Goal: Transaction & Acquisition: Purchase product/service

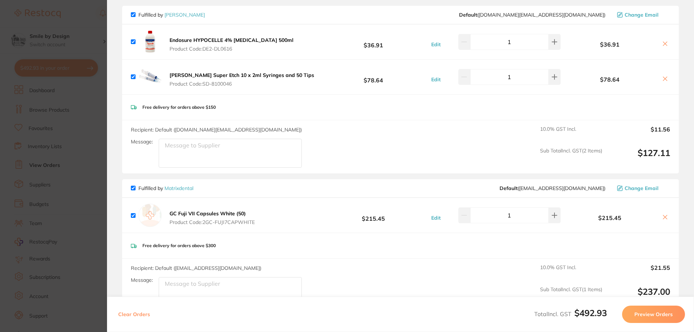
scroll to position [36, 0]
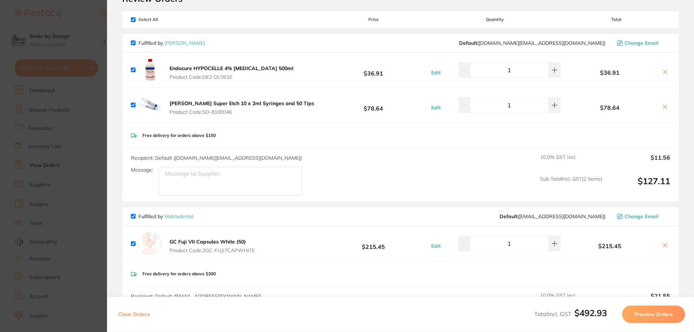
click at [134, 19] on input "checkbox" at bounding box center [133, 19] width 5 height 5
checkbox input "false"
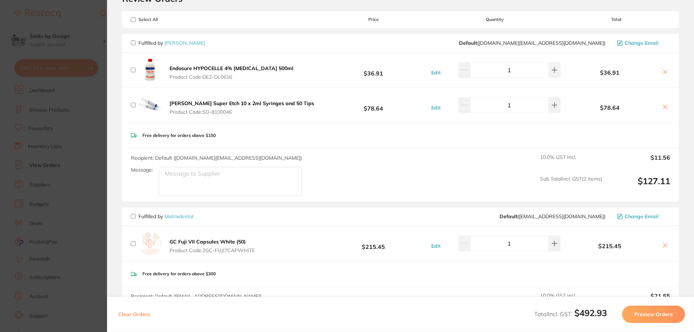
checkbox input "false"
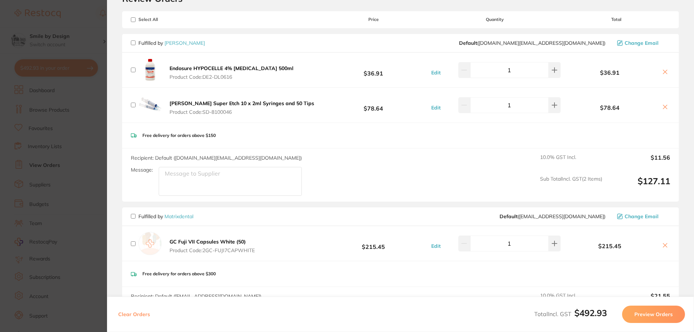
checkbox input "false"
click at [131, 43] on input "checkbox" at bounding box center [133, 42] width 5 height 5
checkbox input "true"
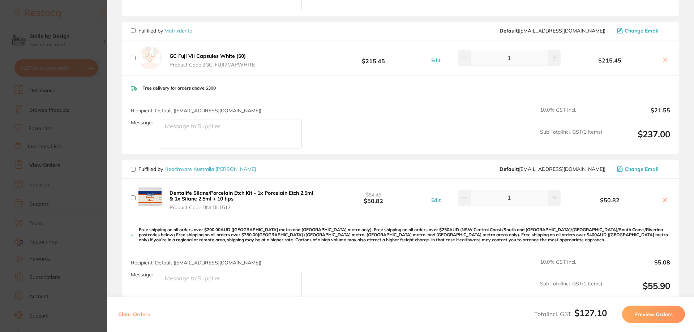
scroll to position [289, 0]
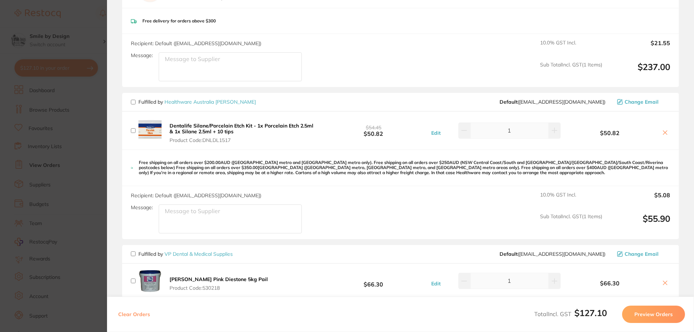
click at [133, 101] on input "checkbox" at bounding box center [133, 102] width 5 height 5
checkbox input "true"
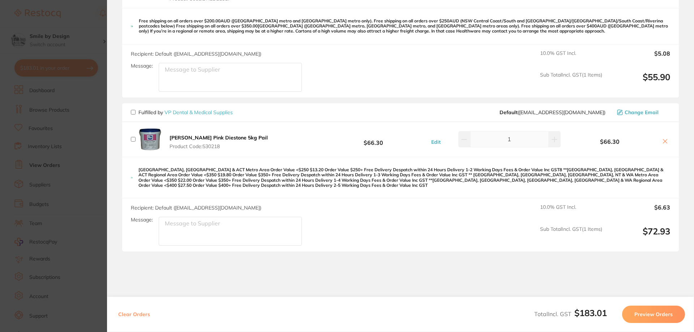
scroll to position [434, 0]
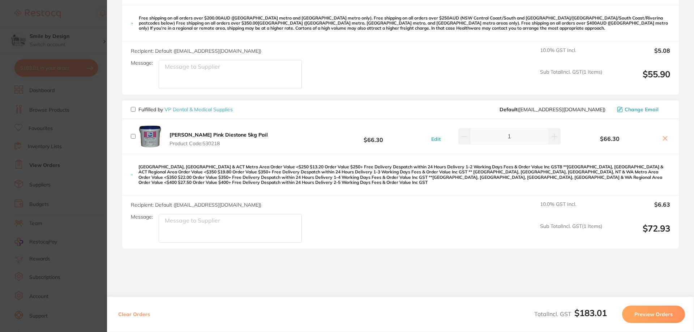
click at [133, 109] on input "checkbox" at bounding box center [133, 109] width 5 height 5
checkbox input "true"
click at [646, 314] on button "Preview Orders" at bounding box center [653, 314] width 63 height 17
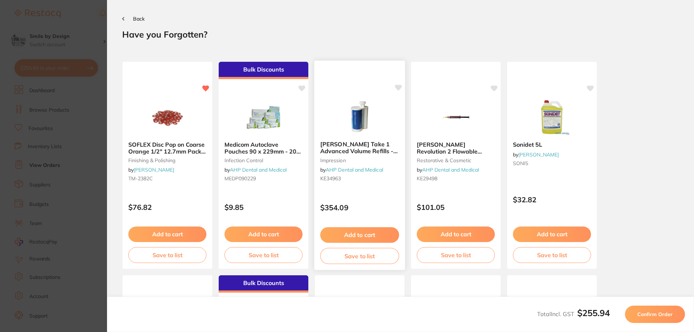
scroll to position [0, 0]
click at [671, 316] on span "Confirm Order" at bounding box center [654, 314] width 35 height 7
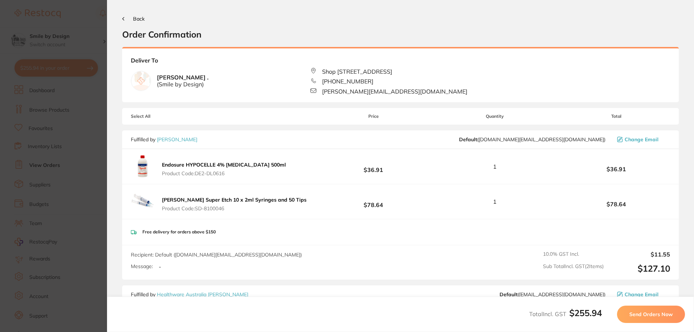
click at [655, 316] on span "Send Orders Now" at bounding box center [650, 314] width 43 height 7
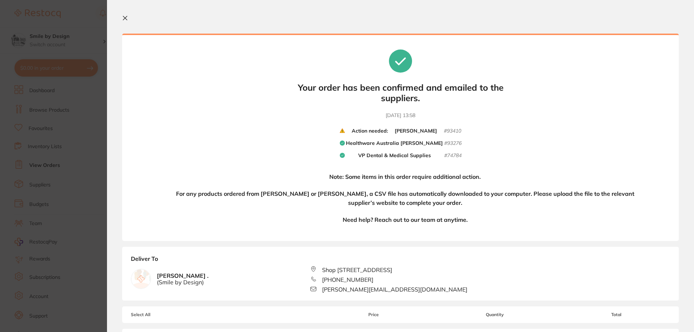
click at [123, 17] on icon at bounding box center [125, 18] width 6 height 6
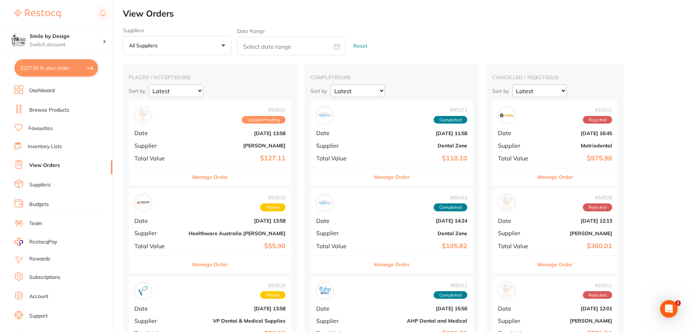
click at [236, 141] on div "# 93620 Upload Pending Date Sept 12 2025, 13:58 Supplier Henry Schein Halas Tot…" at bounding box center [210, 134] width 163 height 67
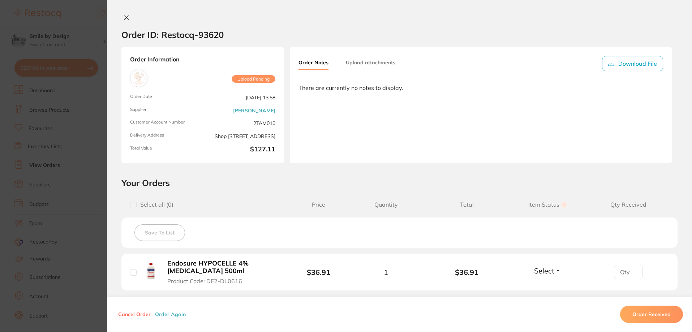
scroll to position [36, 0]
click at [125, 18] on icon at bounding box center [127, 18] width 4 height 4
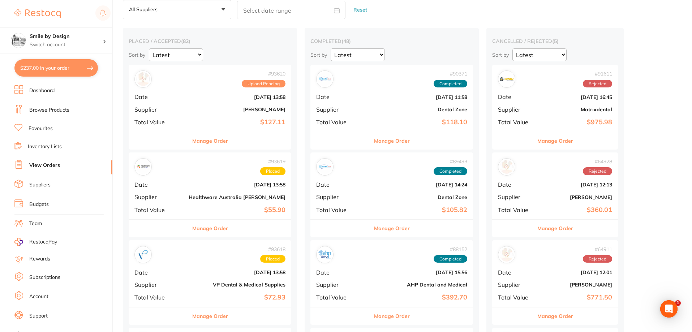
click at [70, 79] on section "Smile by Design Switch account Smile by Design Smile by Design - North Sydney $…" at bounding box center [56, 166] width 113 height 332
click at [72, 73] on button "$237.00 in your order" at bounding box center [55, 67] width 83 height 17
checkbox input "true"
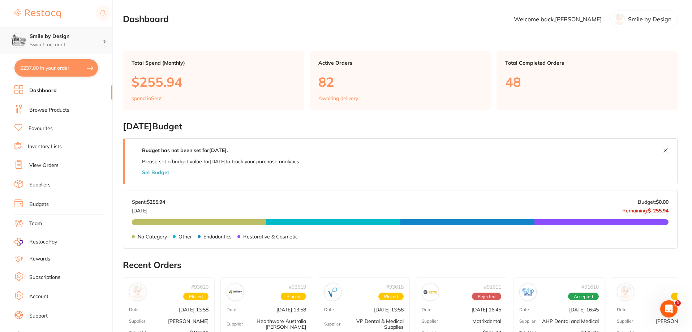
click at [46, 39] on h4 "Smile by Design" at bounding box center [66, 36] width 73 height 7
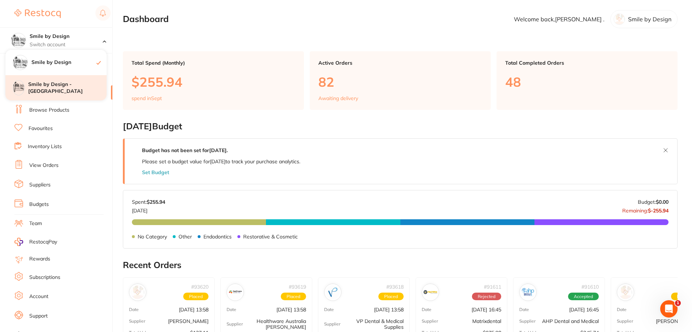
click at [57, 93] on h4 "Smile by Design - [GEOGRAPHIC_DATA]" at bounding box center [67, 88] width 78 height 14
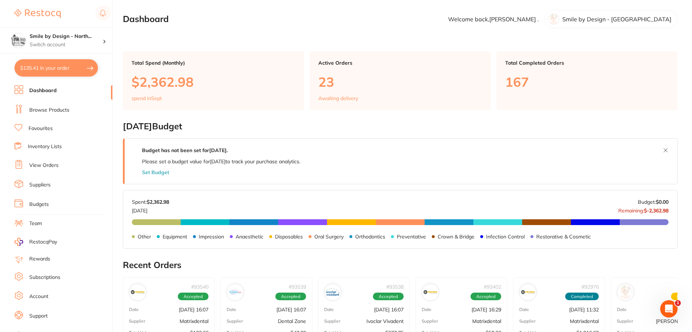
click at [43, 150] on link "Inventory Lists" at bounding box center [45, 146] width 34 height 7
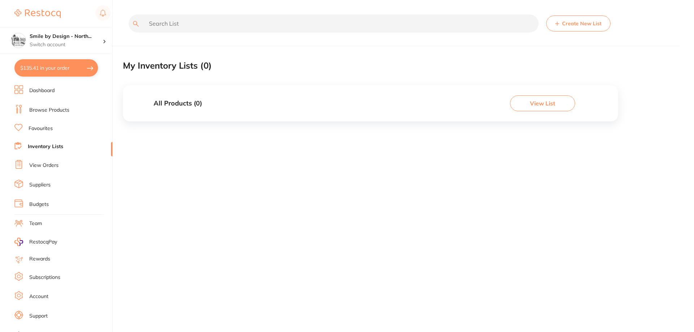
click at [40, 168] on link "View Orders" at bounding box center [43, 165] width 29 height 7
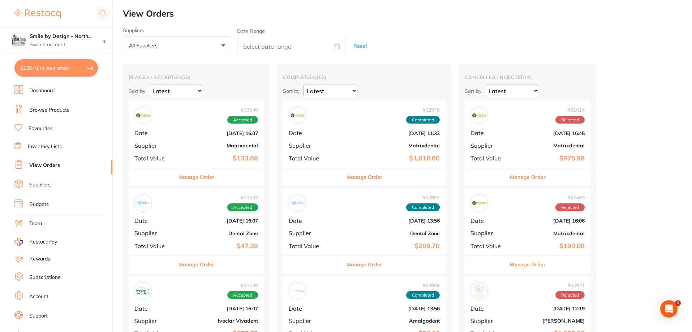
click at [208, 152] on div "# 93540 Accepted Date [DATE] 16:07 Supplier Matrixdental Total Value $133.66" at bounding box center [196, 134] width 135 height 67
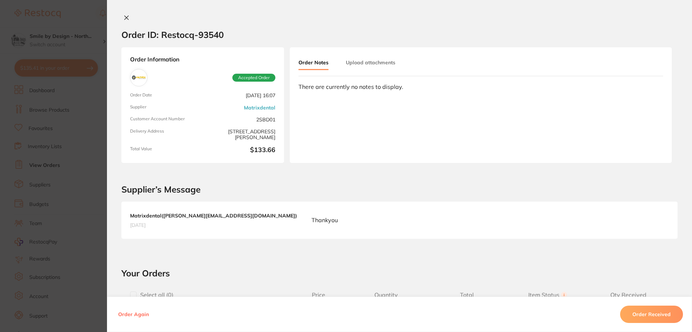
click at [125, 20] on icon at bounding box center [127, 18] width 6 height 6
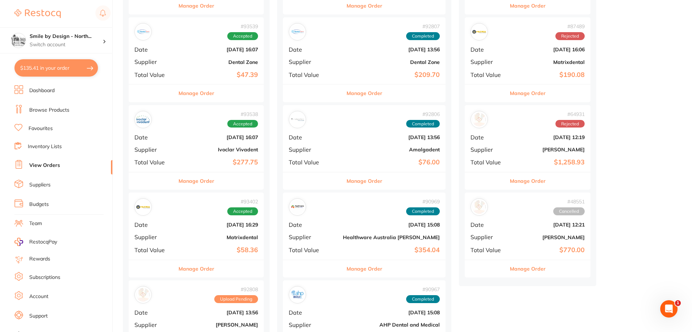
scroll to position [181, 0]
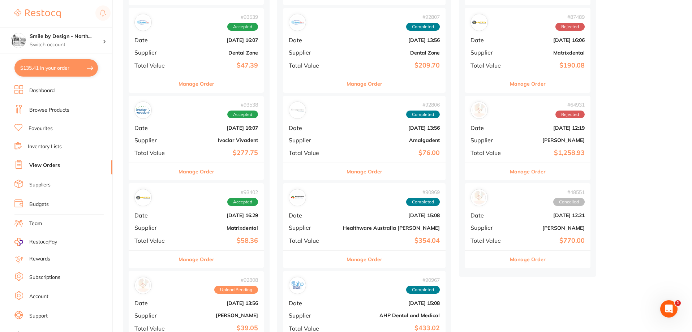
click at [201, 243] on b "$58.36" at bounding box center [219, 241] width 78 height 8
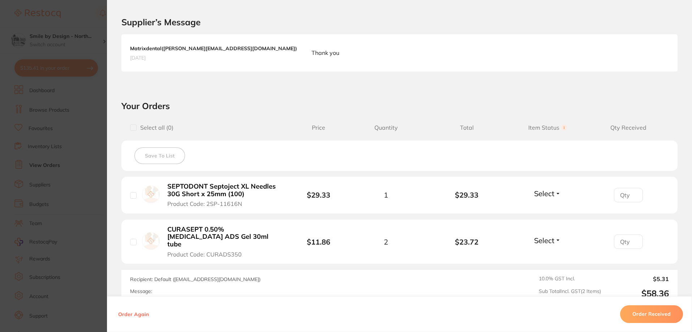
scroll to position [240, 0]
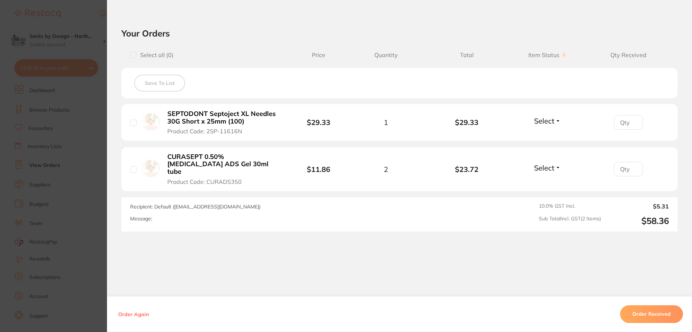
click at [651, 313] on button "Order Received" at bounding box center [651, 314] width 63 height 17
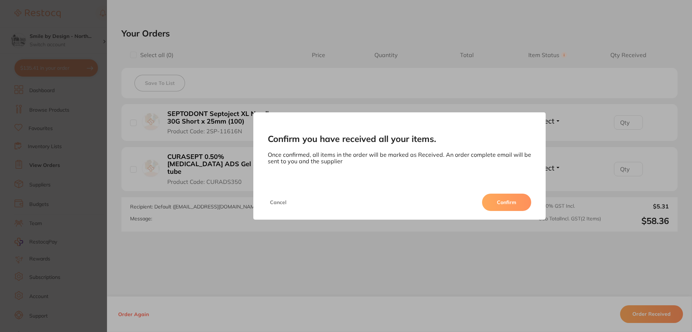
click at [507, 204] on button "Confirm" at bounding box center [506, 202] width 49 height 17
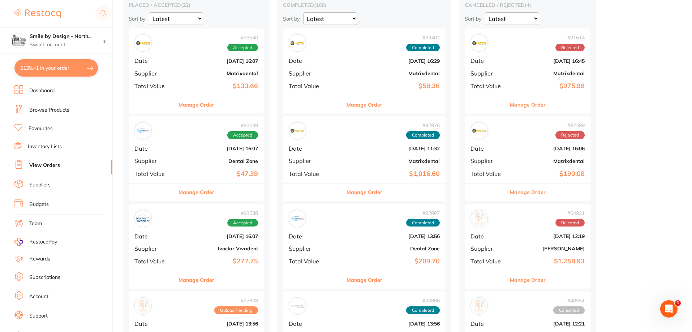
click at [228, 166] on div "# 93539 Accepted Date [DATE] 16:07 Supplier Dental Zone Total Value $47.39" at bounding box center [196, 149] width 135 height 67
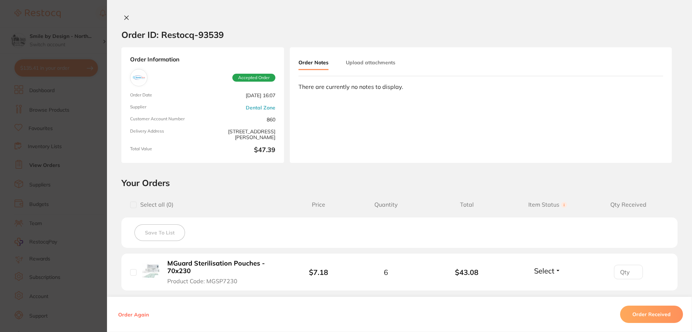
click at [652, 313] on button "Order Received" at bounding box center [651, 314] width 63 height 17
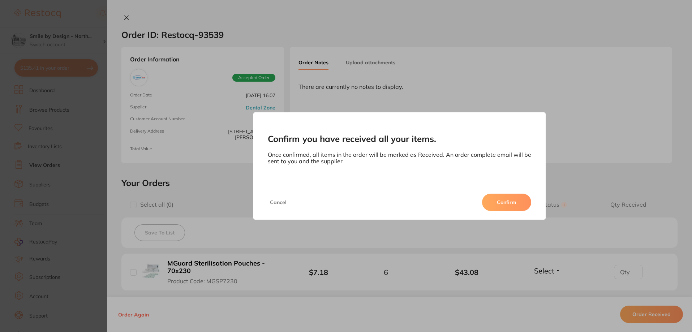
click at [518, 201] on button "Confirm" at bounding box center [506, 202] width 49 height 17
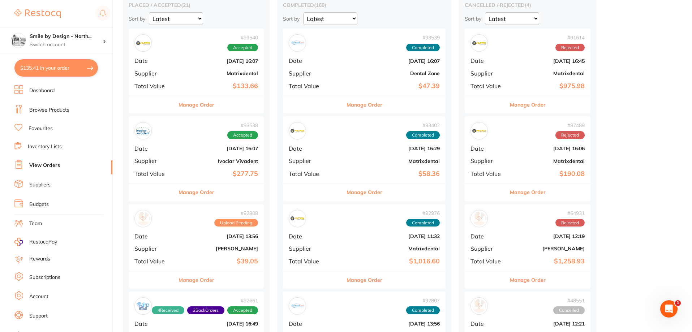
click at [41, 111] on link "Browse Products" at bounding box center [49, 110] width 40 height 7
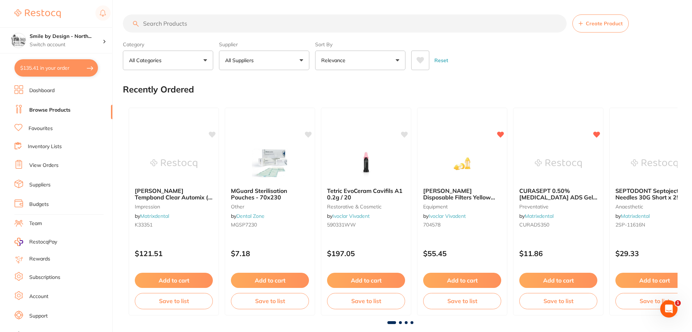
click at [264, 23] on input "search" at bounding box center [345, 23] width 444 height 18
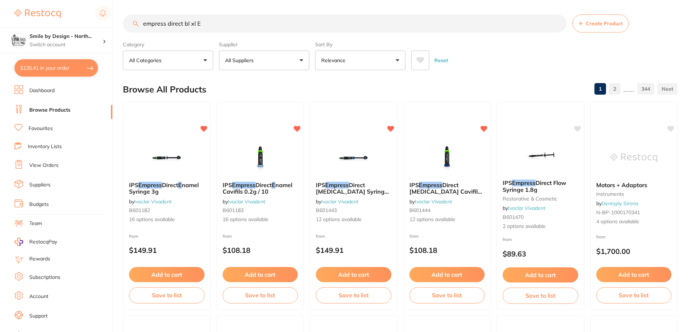
click at [201, 23] on input "empress direct bl xl E" at bounding box center [345, 23] width 444 height 18
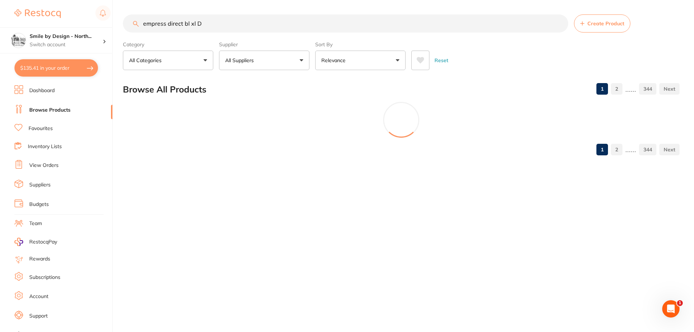
click at [193, 25] on input "empress direct bl xl D" at bounding box center [345, 23] width 445 height 18
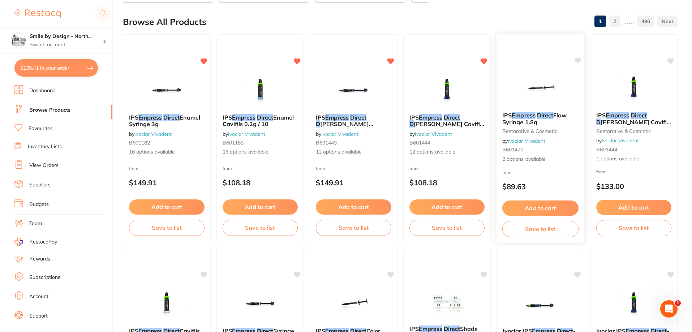
scroll to position [72, 0]
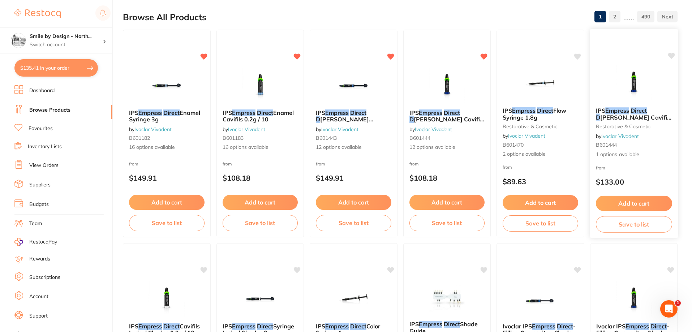
click at [638, 200] on button "Add to cart" at bounding box center [633, 204] width 76 height 16
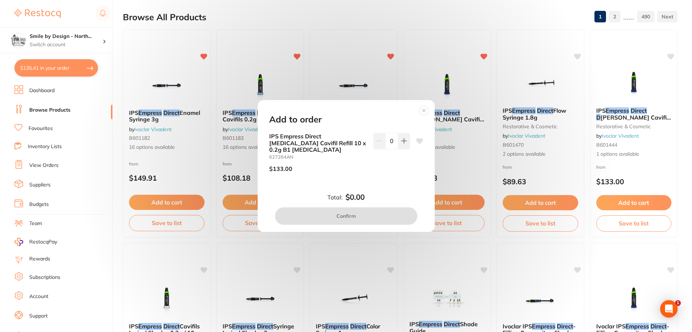
scroll to position [0, 0]
click at [425, 115] on circle at bounding box center [424, 110] width 8 height 8
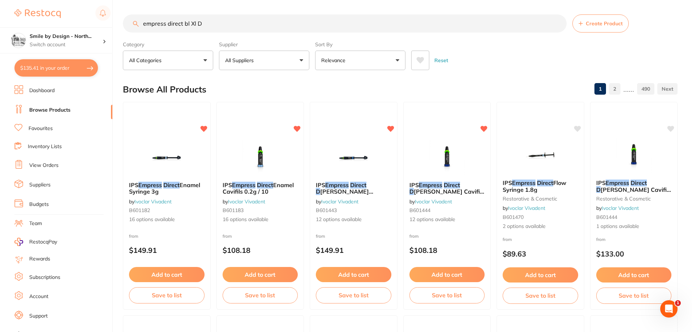
drag, startPoint x: 195, startPoint y: 22, endPoint x: 217, endPoint y: 21, distance: 22.1
click at [217, 21] on input "empress direct bl Xl D" at bounding box center [345, 23] width 444 height 18
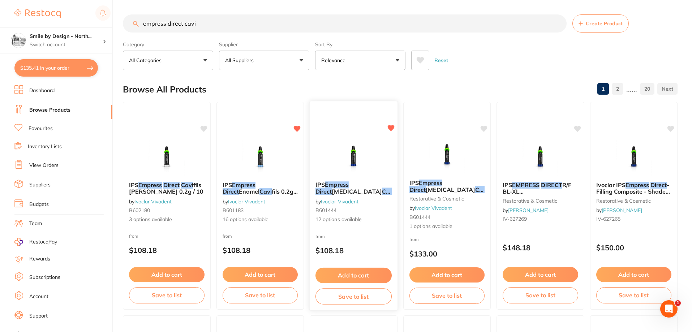
type input "empress direct cavi"
click at [349, 275] on button "Add to cart" at bounding box center [353, 276] width 76 height 16
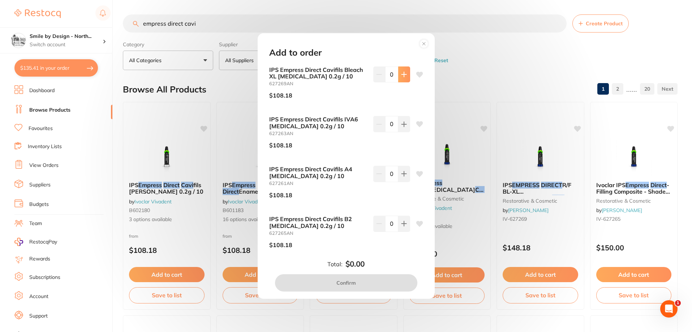
click at [405, 79] on button at bounding box center [404, 74] width 12 height 16
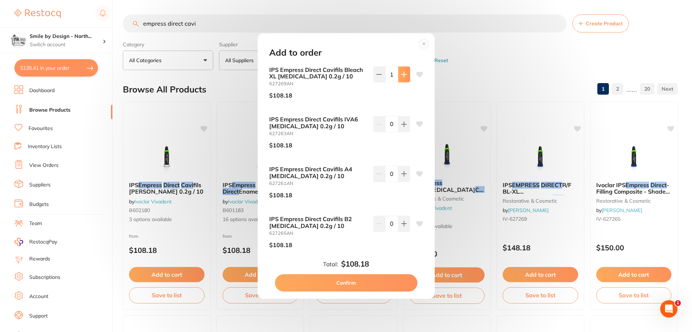
click at [405, 79] on button at bounding box center [404, 74] width 12 height 16
click at [404, 78] on button at bounding box center [404, 74] width 12 height 16
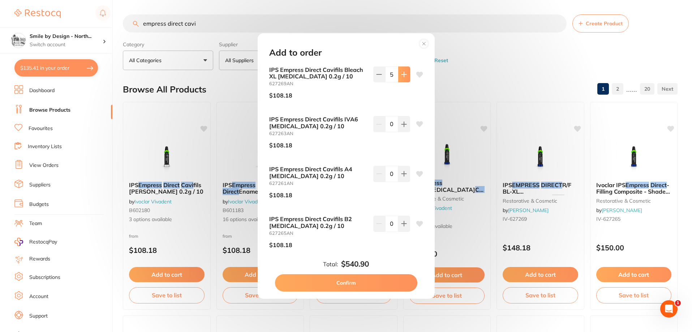
type input "6"
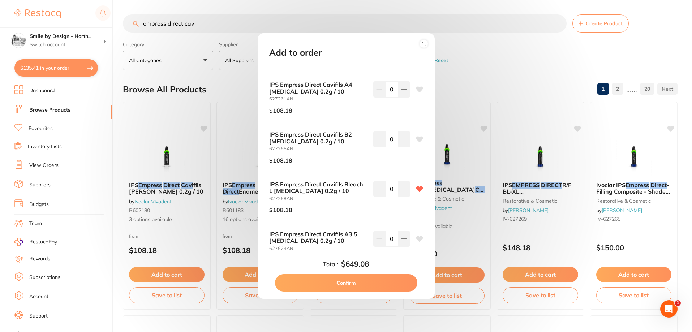
scroll to position [88, 0]
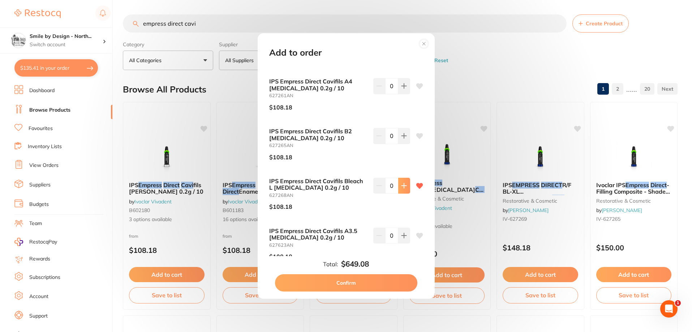
click at [405, 188] on button at bounding box center [404, 186] width 12 height 16
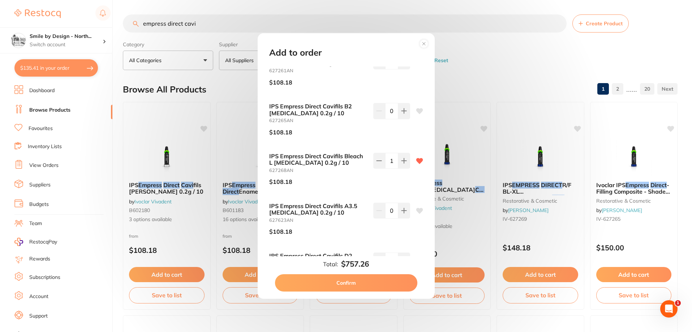
scroll to position [126, 0]
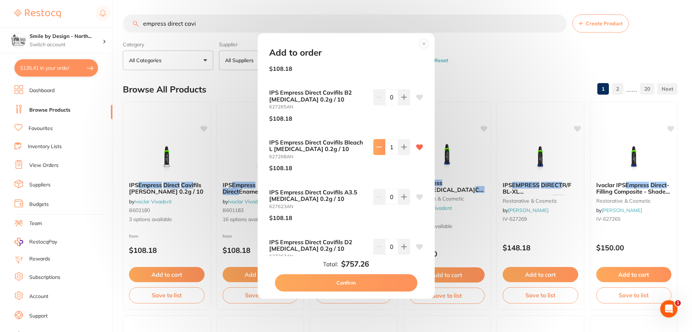
click at [373, 149] on button at bounding box center [379, 147] width 12 height 16
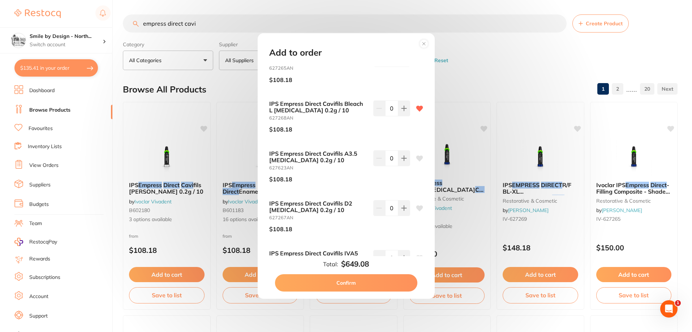
scroll to position [172, 0]
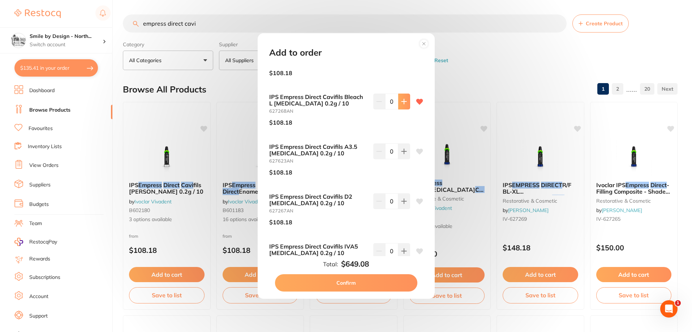
click at [403, 104] on icon at bounding box center [404, 102] width 6 height 6
type input "1"
click at [428, 163] on div "IPS Empress Direct Cavifils Bleach XL [MEDICAL_DATA] 0.2g / 10 627269AN $108.18…" at bounding box center [346, 161] width 171 height 190
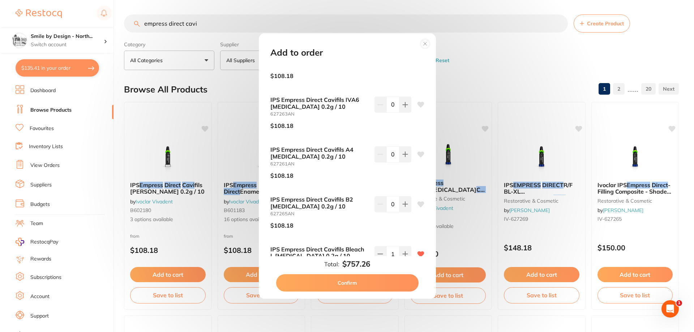
scroll to position [0, 0]
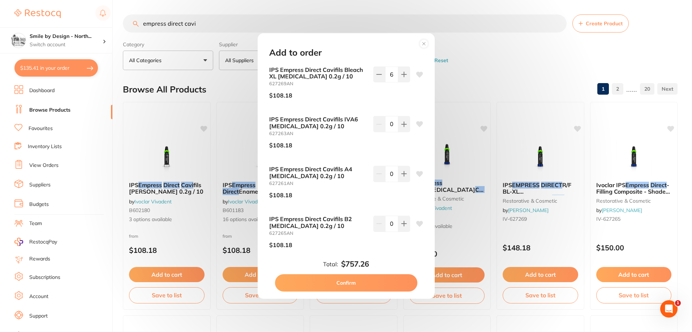
click at [359, 283] on button "Confirm" at bounding box center [346, 282] width 142 height 17
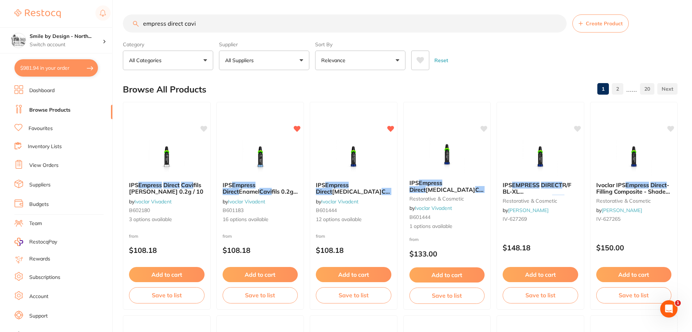
click at [72, 68] on button "$981.94 in your order" at bounding box center [55, 67] width 83 height 17
checkbox input "true"
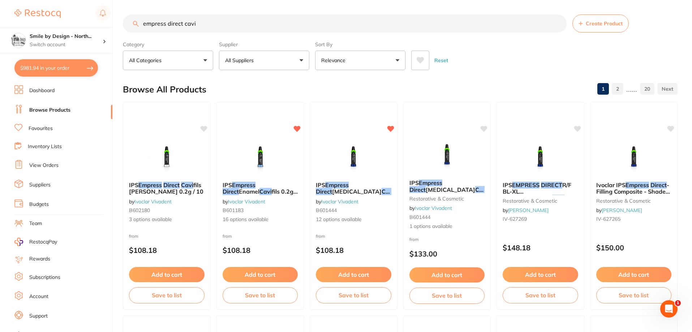
checkbox input "true"
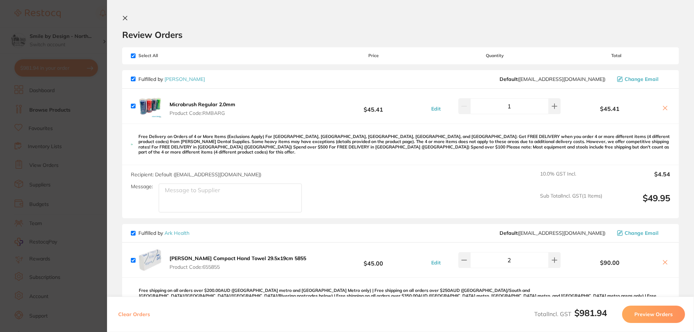
click at [133, 79] on input "checkbox" at bounding box center [133, 79] width 5 height 5
checkbox input "false"
click at [654, 318] on button "Preview Orders" at bounding box center [653, 314] width 63 height 17
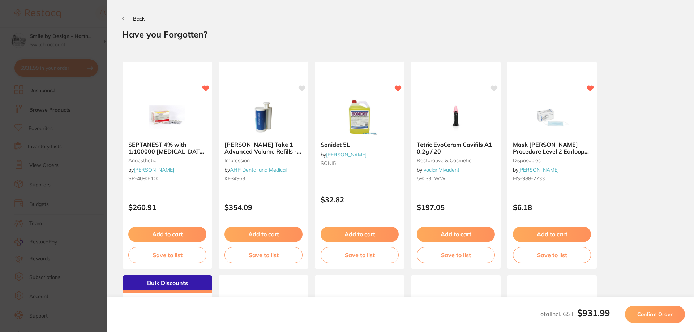
click at [648, 315] on span "Confirm Order" at bounding box center [654, 314] width 35 height 7
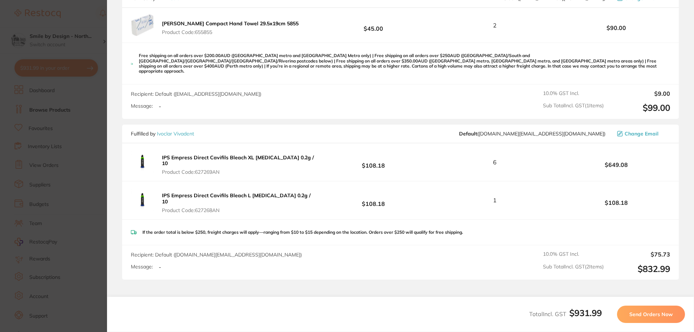
scroll to position [193, 0]
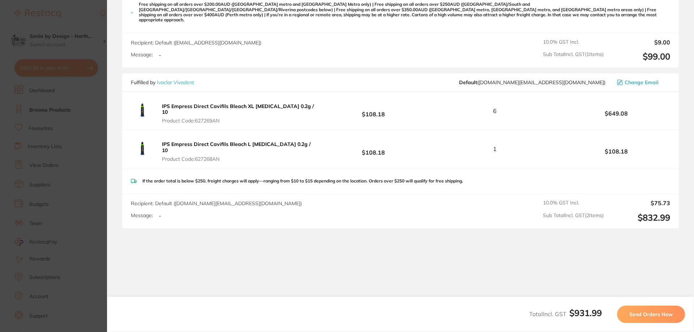
click at [655, 314] on span "Send Orders Now" at bounding box center [650, 314] width 43 height 7
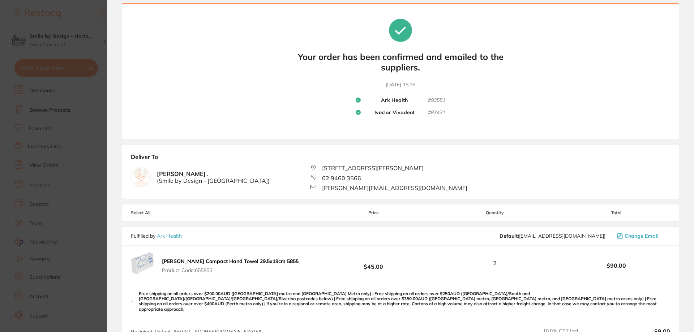
scroll to position [0, 0]
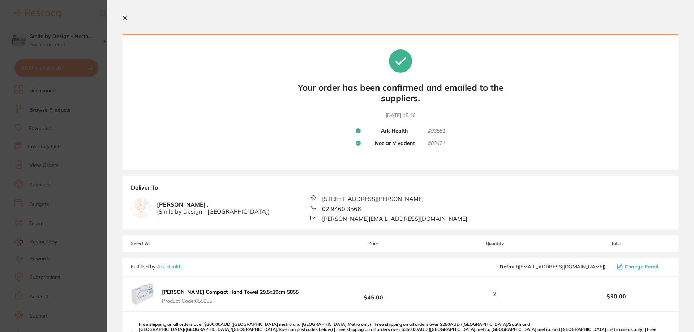
click at [123, 20] on icon at bounding box center [125, 18] width 4 height 4
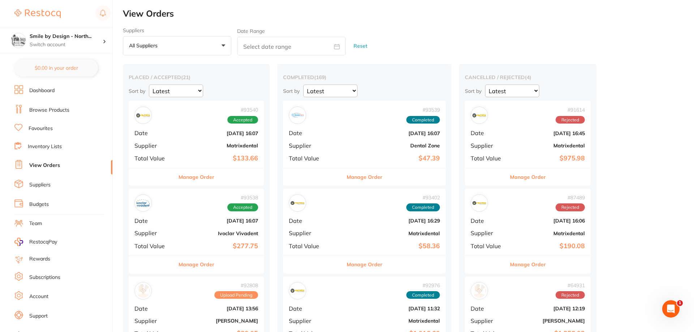
checkbox input "false"
